Goal: Information Seeking & Learning: Learn about a topic

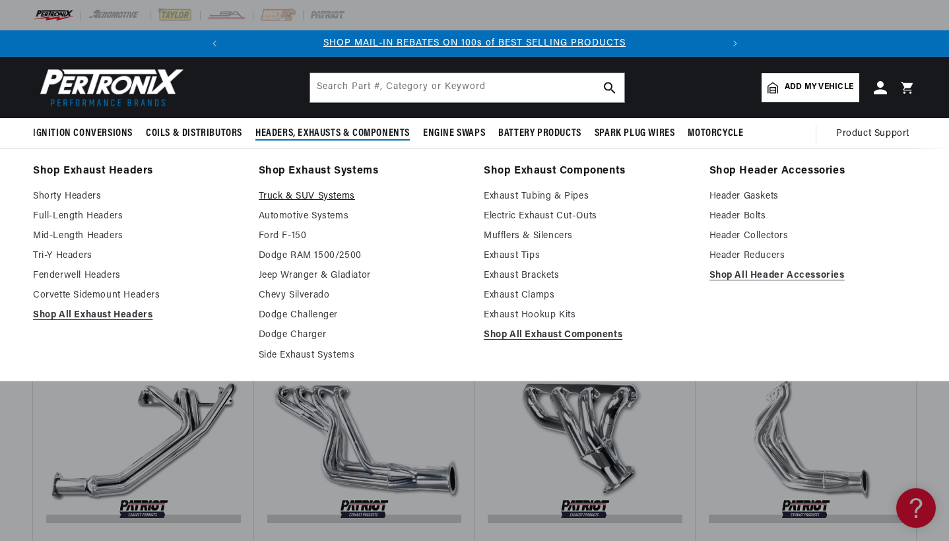
scroll to position [0, 493]
click at [321, 251] on link "Dodge RAM 1500/2500" at bounding box center [362, 256] width 207 height 16
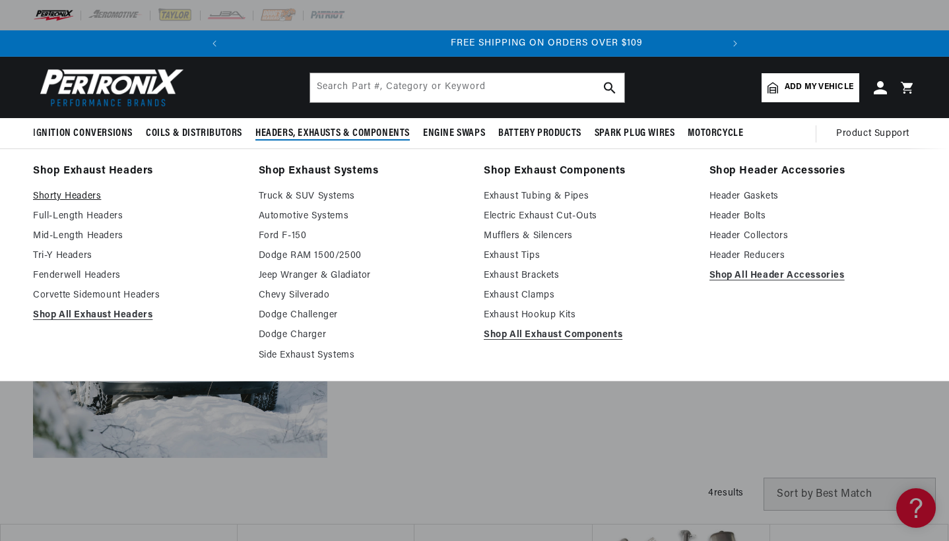
scroll to position [0, 493]
click at [93, 218] on link "Full-Length Headers" at bounding box center [136, 217] width 207 height 16
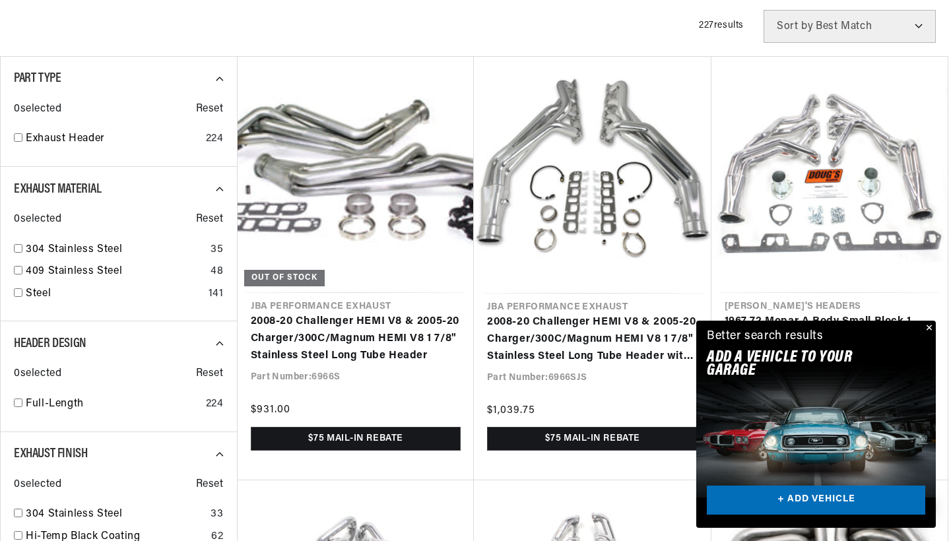
click at [928, 332] on button "Close" at bounding box center [928, 329] width 16 height 16
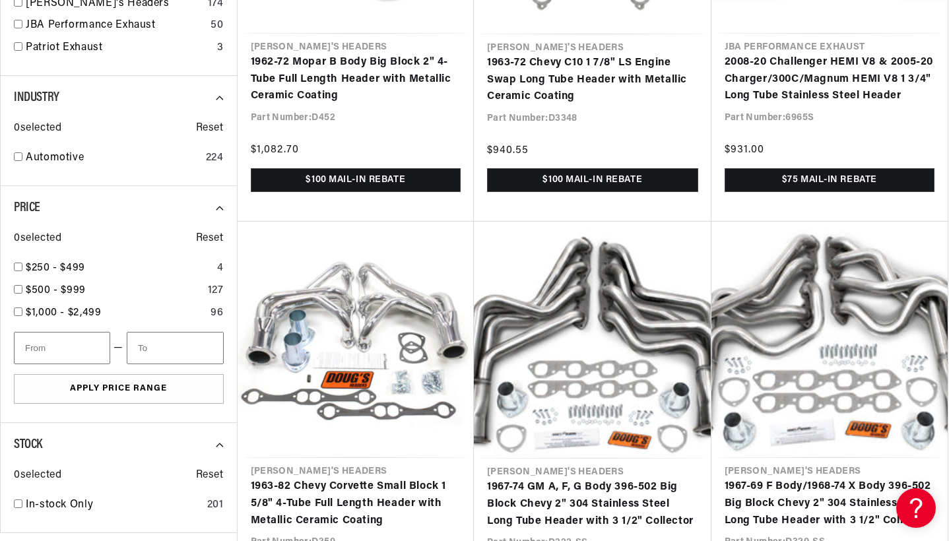
scroll to position [1593, 0]
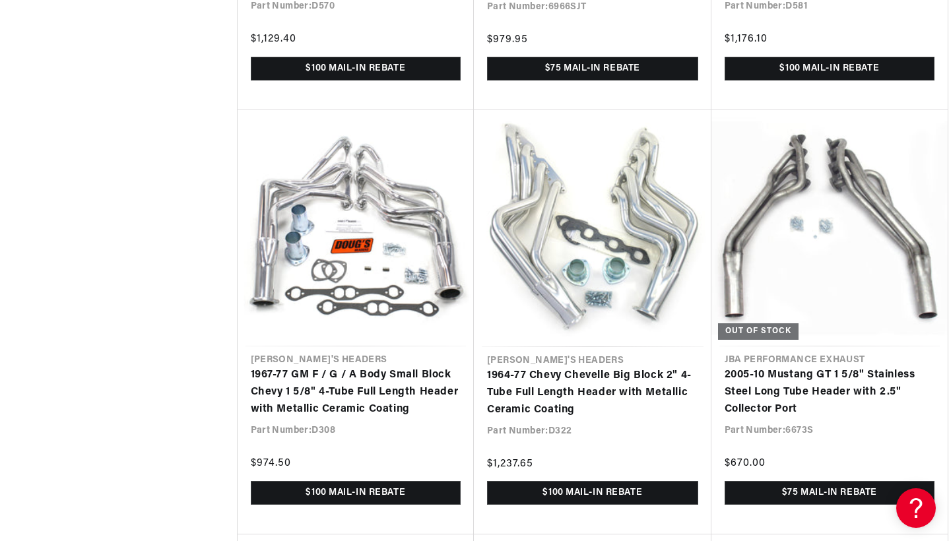
scroll to position [2959, 0]
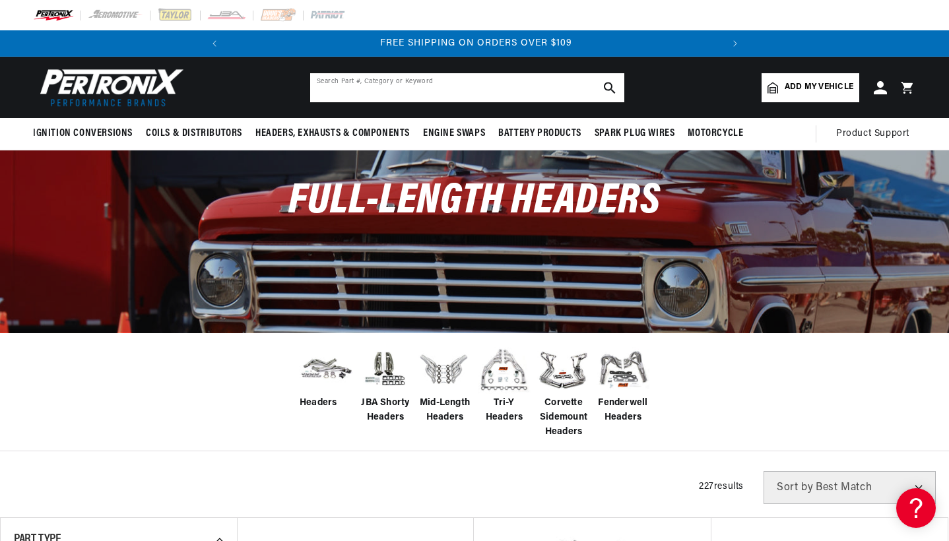
click at [471, 90] on input "text" at bounding box center [467, 87] width 314 height 29
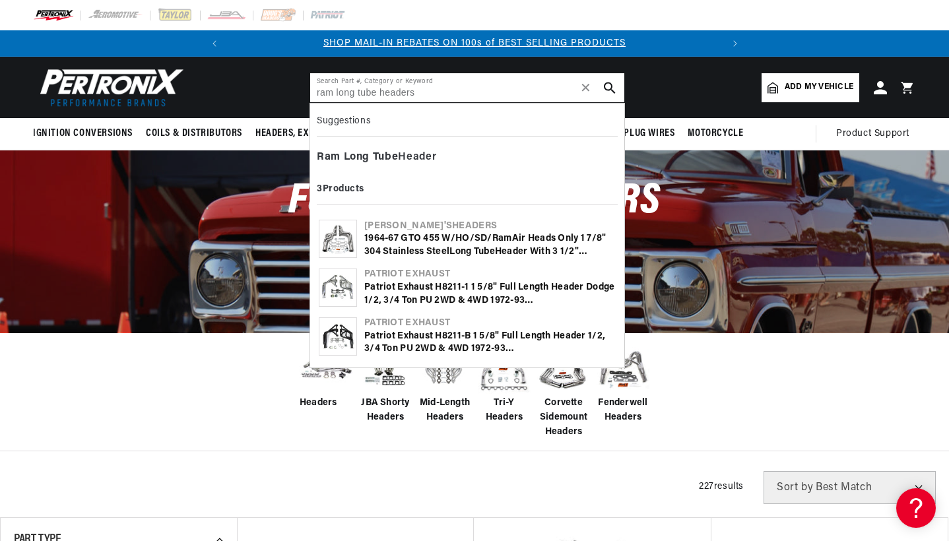
click at [335, 94] on input "ram long tube headers" at bounding box center [467, 87] width 314 height 29
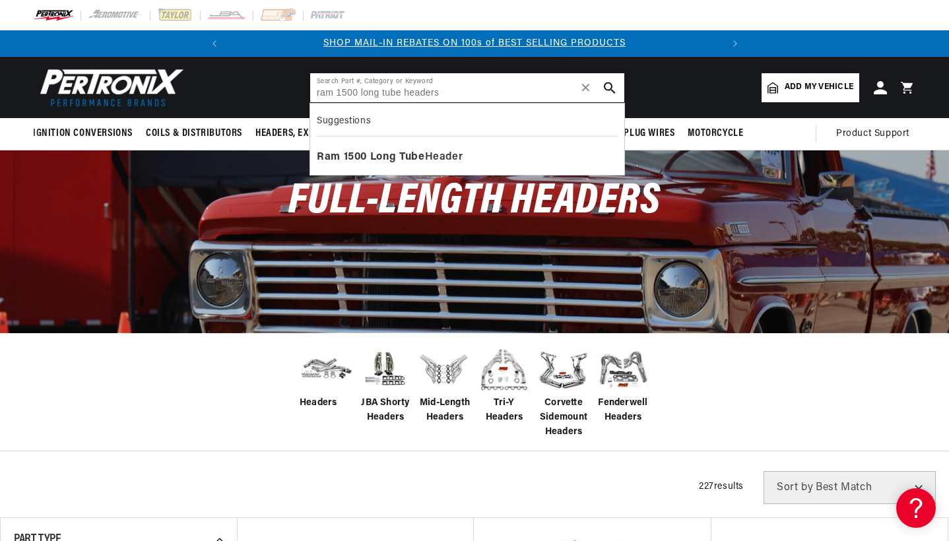
type input "ram 1500 long tube headers"
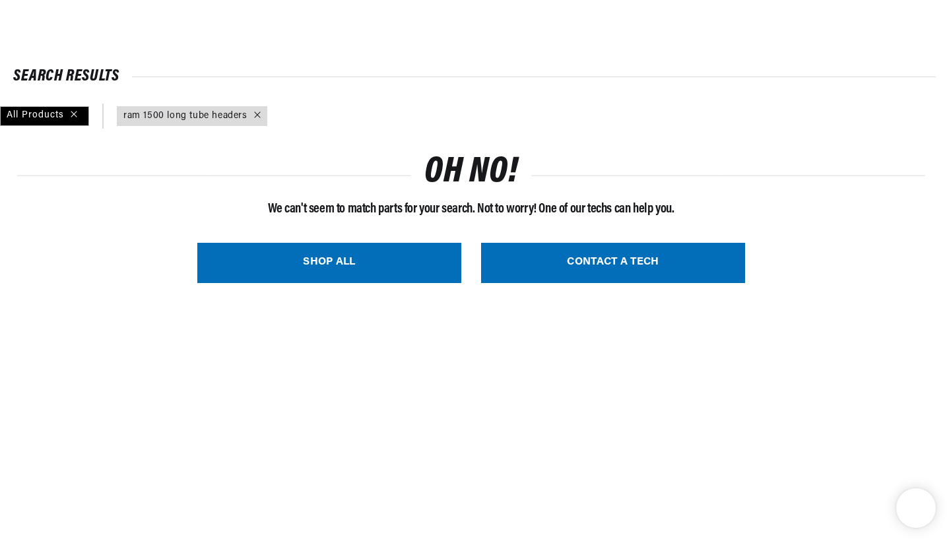
scroll to position [99, 0]
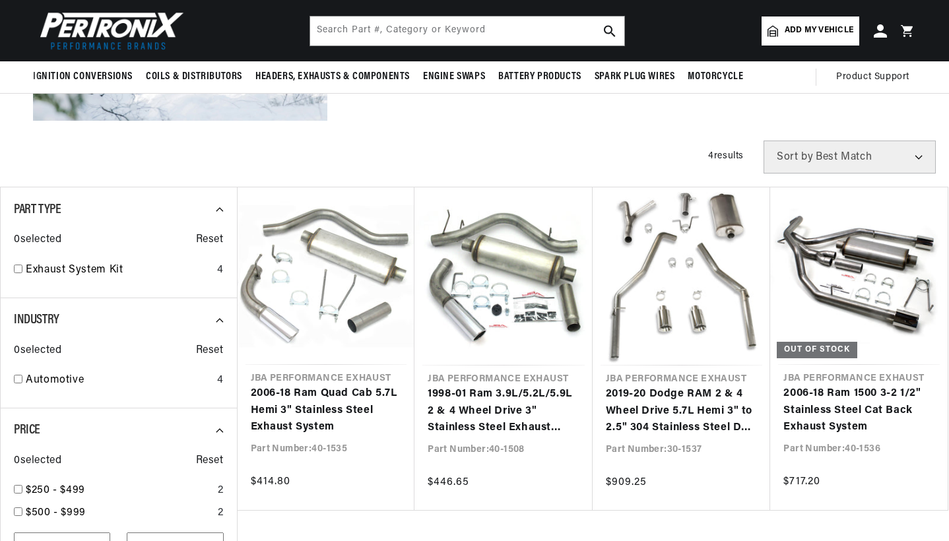
scroll to position [0, 493]
